Goal: Communication & Community: Answer question/provide support

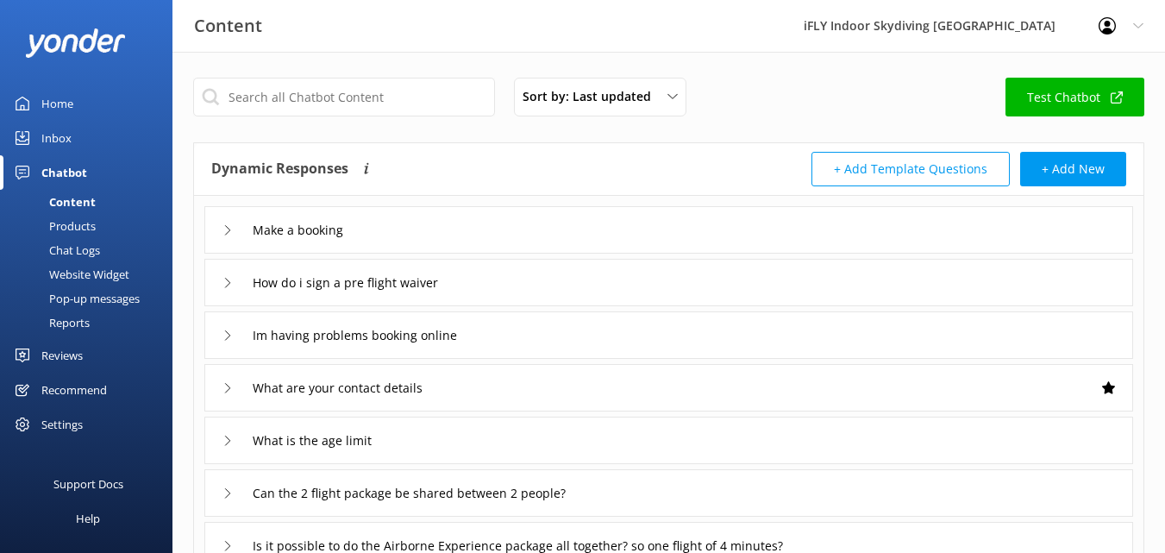
click at [33, 94] on link "Home" at bounding box center [86, 103] width 172 height 34
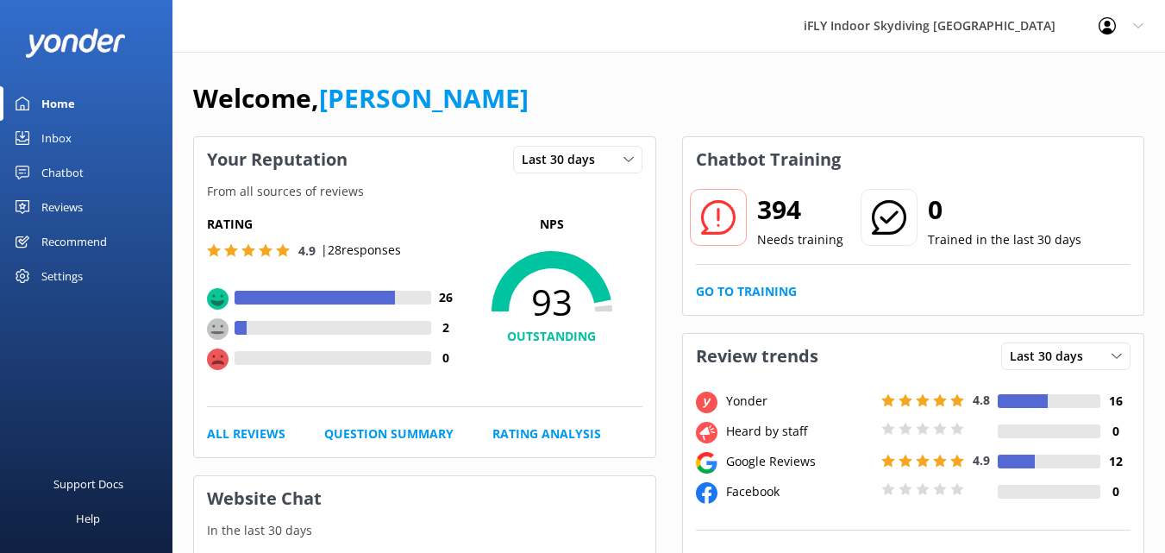
click at [41, 130] on link "Inbox" at bounding box center [86, 138] width 172 height 34
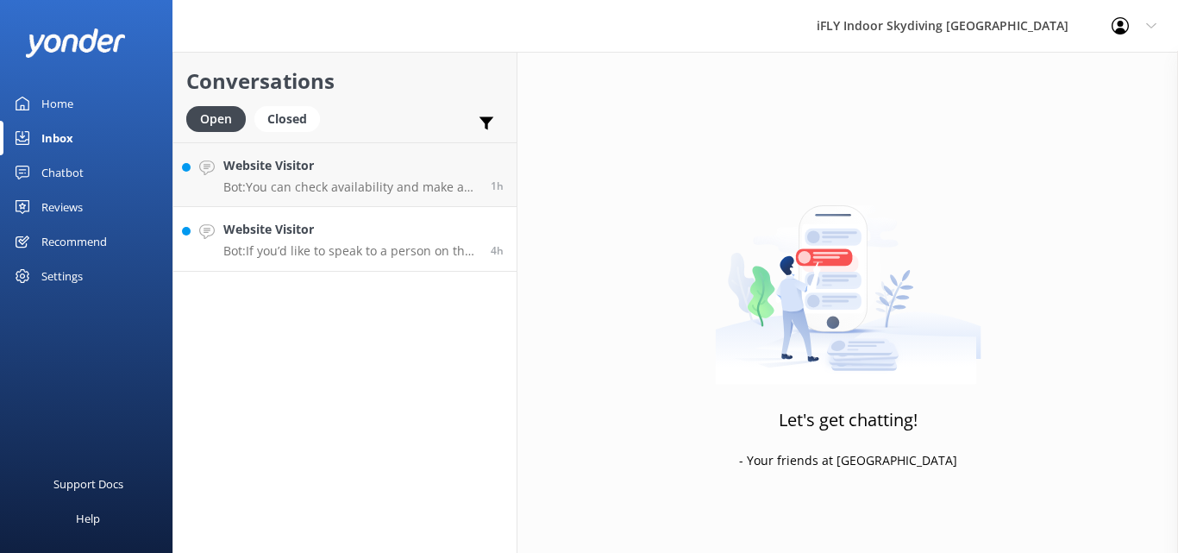
click at [338, 235] on h4 "Website Visitor" at bounding box center [350, 229] width 254 height 19
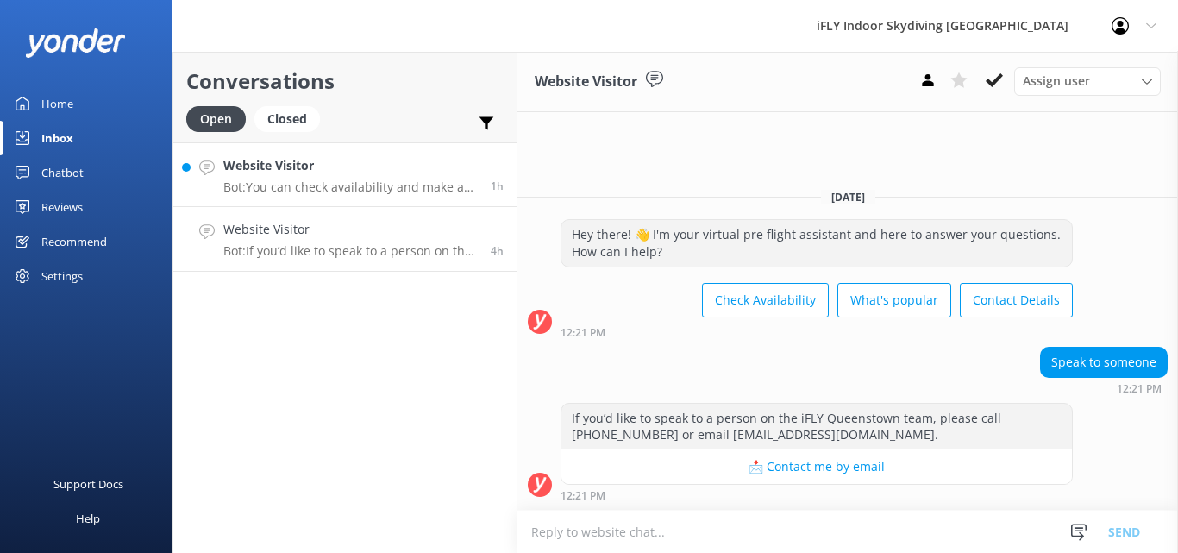
click at [302, 175] on h4 "Website Visitor" at bounding box center [350, 165] width 254 height 19
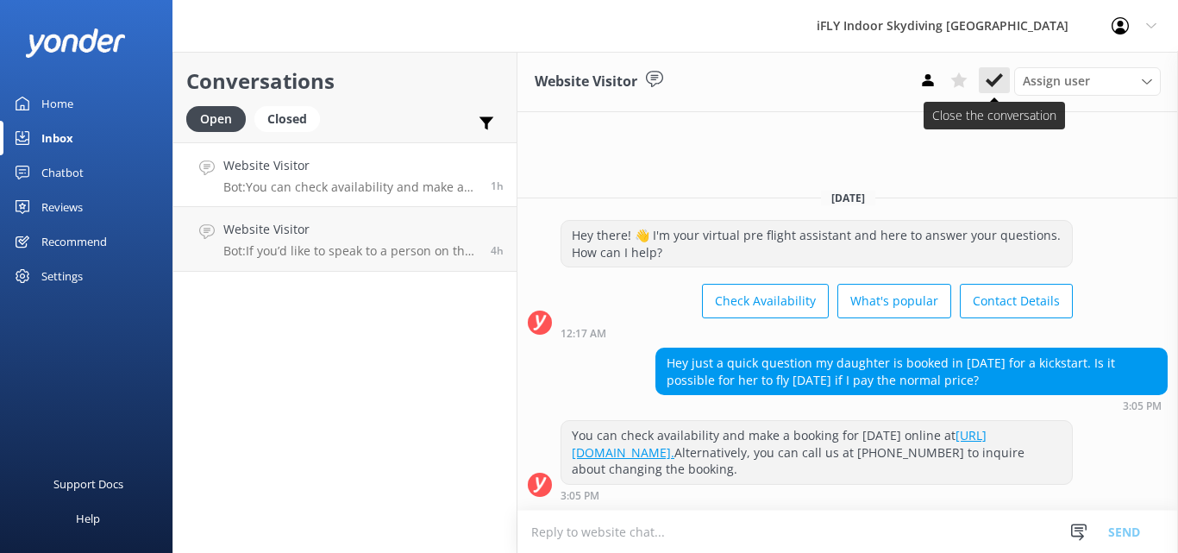
click at [984, 79] on button at bounding box center [994, 80] width 31 height 26
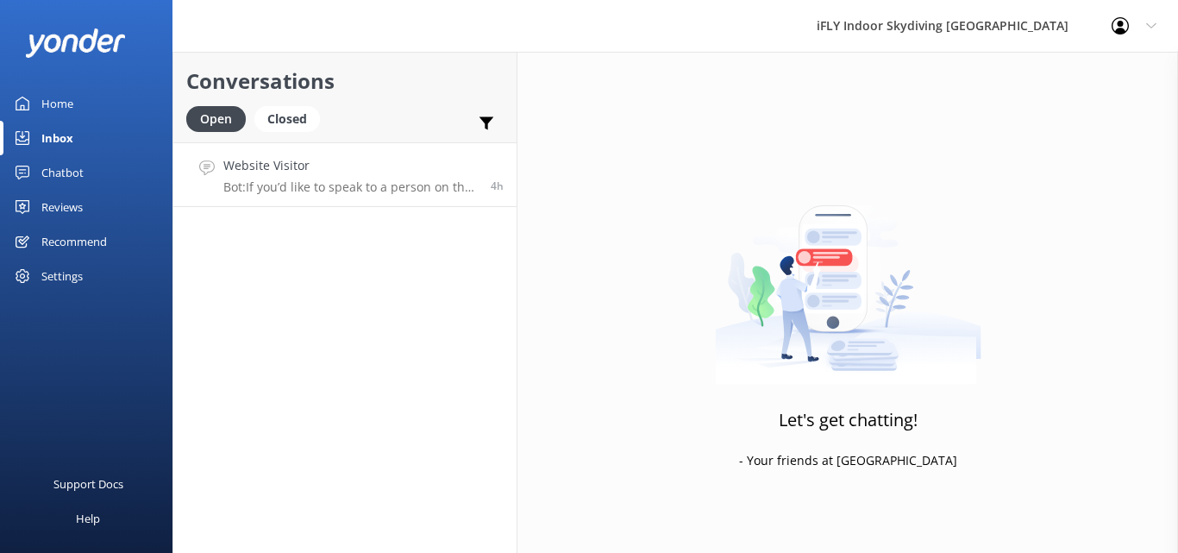
click at [332, 184] on p "Bot: If you’d like to speak to a person on the iFLY Queenstown team, please cal…" at bounding box center [350, 187] width 254 height 16
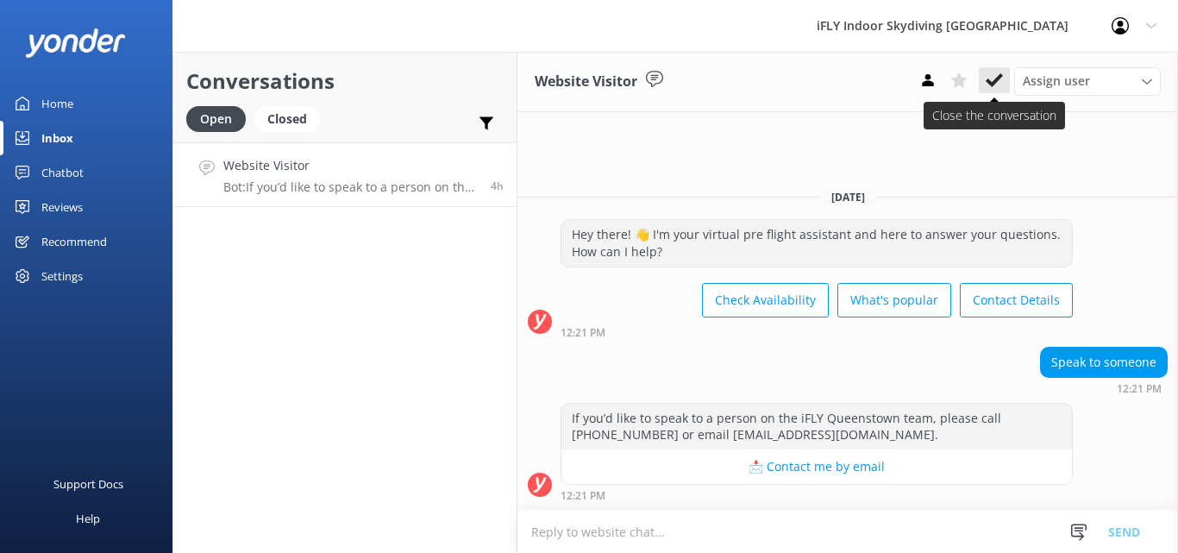
click at [988, 72] on icon at bounding box center [993, 80] width 17 height 17
